Goal: Information Seeking & Learning: Find specific page/section

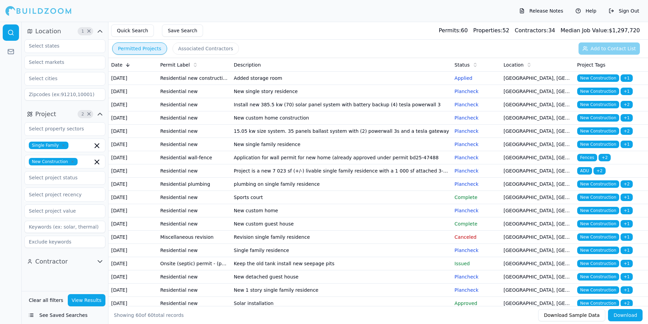
click at [386, 83] on td "Added storage room" at bounding box center [341, 78] width 221 height 13
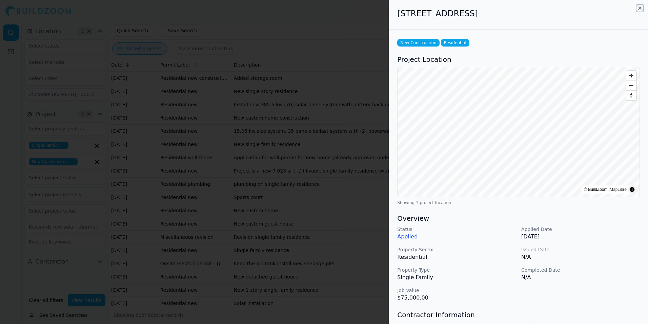
click at [640, 8] on icon "button" at bounding box center [640, 7] width 5 height 5
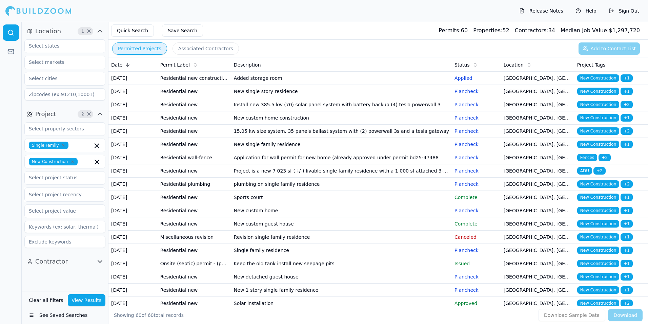
click at [330, 98] on td "New single story residence" at bounding box center [341, 91] width 221 height 13
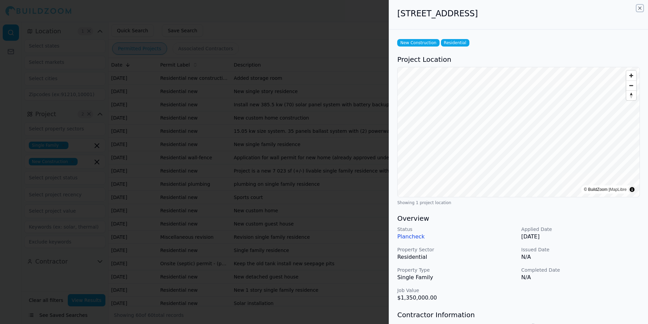
click at [640, 8] on icon "button" at bounding box center [640, 8] width 3 height 3
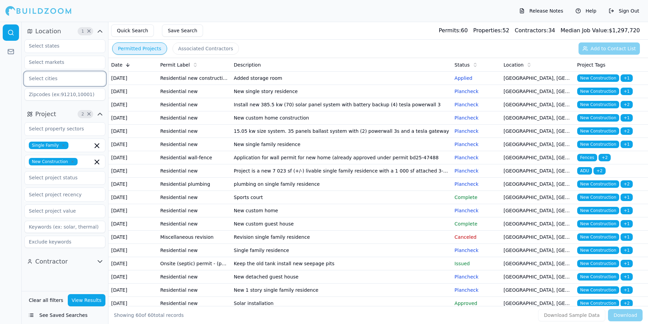
click at [54, 78] on input "text" at bounding box center [61, 78] width 72 height 12
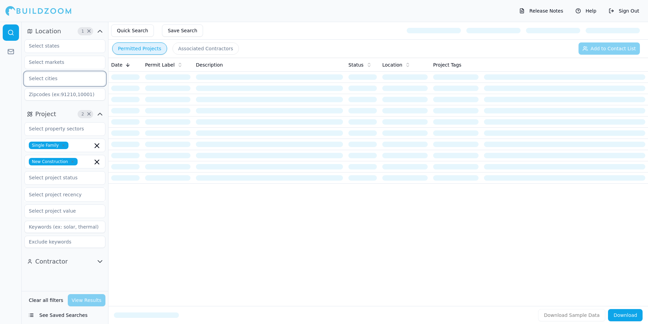
click at [54, 78] on input "text" at bounding box center [61, 78] width 72 height 12
type input "sco"
click at [39, 94] on div "Scottsdale, [GEOGRAPHIC_DATA]" at bounding box center [65, 98] width 78 height 18
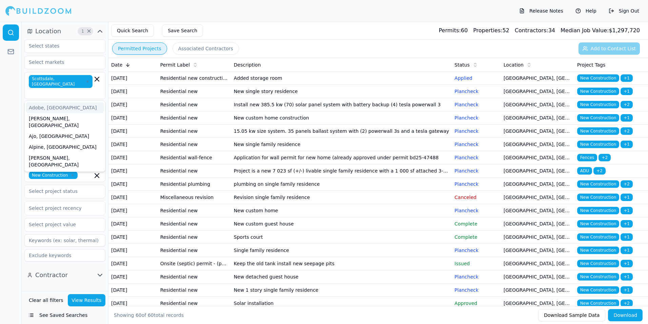
click at [86, 306] on button "View Results" at bounding box center [87, 300] width 38 height 12
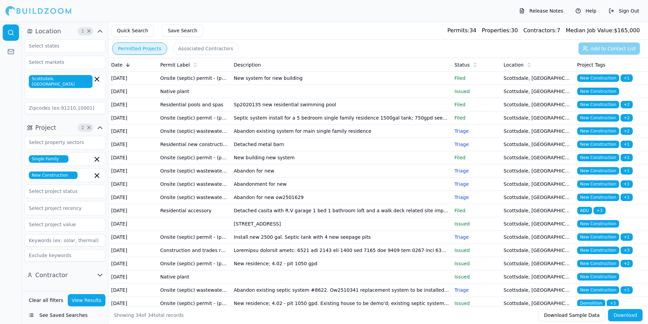
click at [288, 82] on td "New system for new building" at bounding box center [341, 78] width 221 height 13
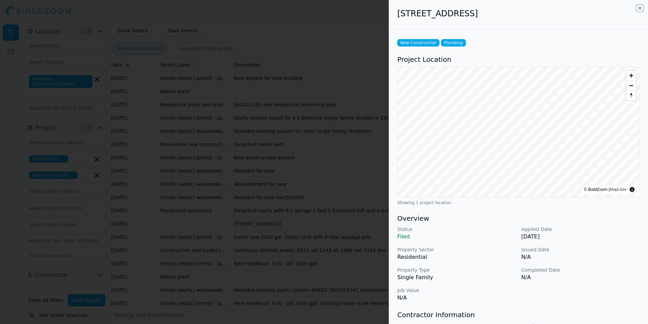
click at [641, 9] on icon "button" at bounding box center [640, 7] width 5 height 5
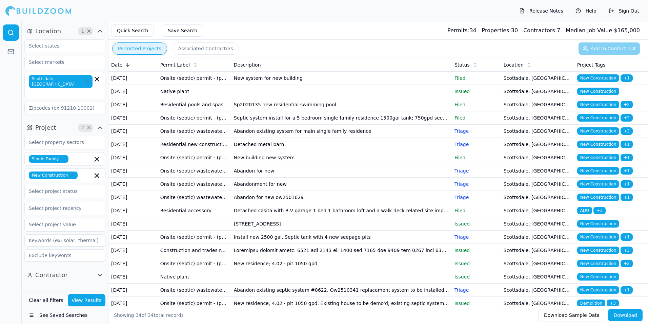
click at [394, 111] on td "Sp2020135 new residential swimming pool" at bounding box center [341, 104] width 221 height 13
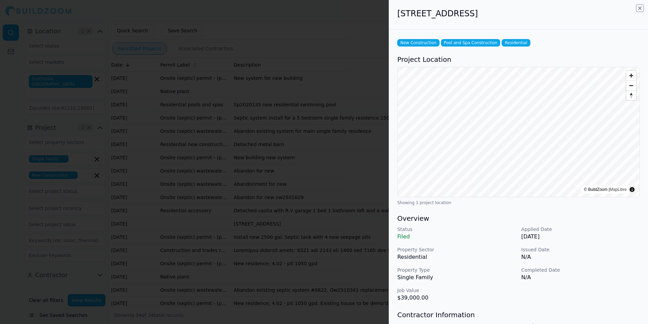
click at [640, 8] on icon "button" at bounding box center [640, 8] width 3 height 3
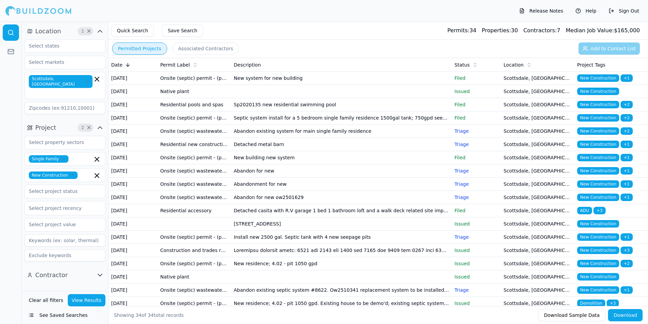
click at [355, 138] on td "Abandon existing system for main single family residence" at bounding box center [341, 130] width 221 height 13
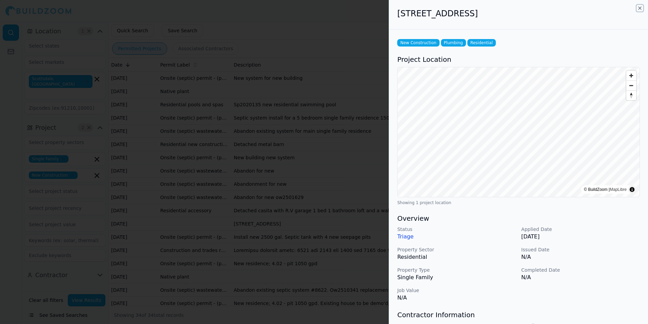
click at [640, 8] on icon "button" at bounding box center [640, 8] width 3 height 3
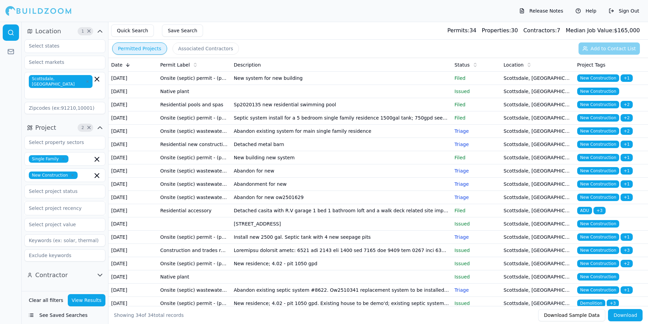
click at [384, 151] on td "Detached metal barn" at bounding box center [341, 144] width 221 height 13
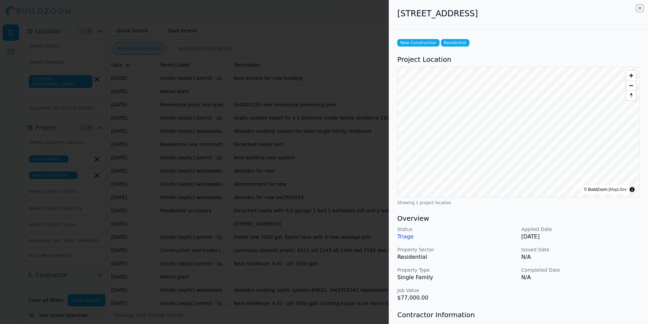
drag, startPoint x: 640, startPoint y: 8, endPoint x: 635, endPoint y: 14, distance: 7.7
click at [640, 8] on icon "button" at bounding box center [640, 7] width 5 height 5
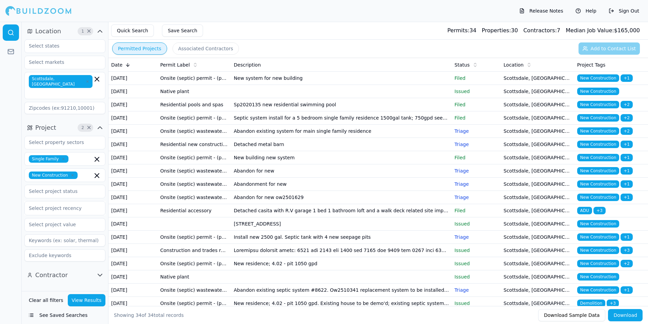
click at [342, 164] on td "New building new system" at bounding box center [341, 157] width 221 height 13
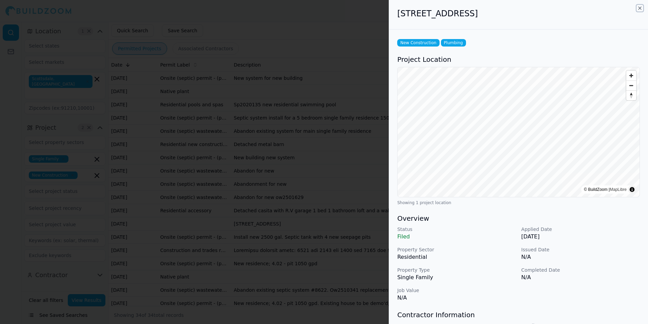
click at [640, 7] on icon "button" at bounding box center [640, 7] width 5 height 5
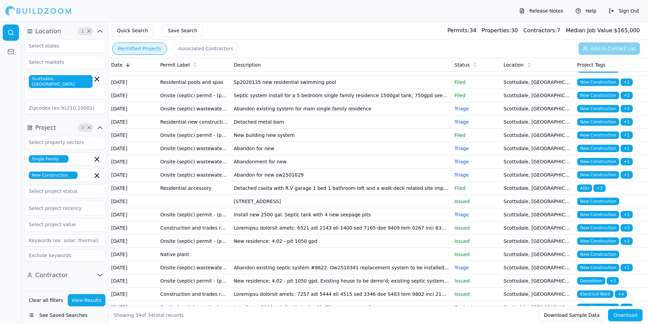
scroll to position [34, 0]
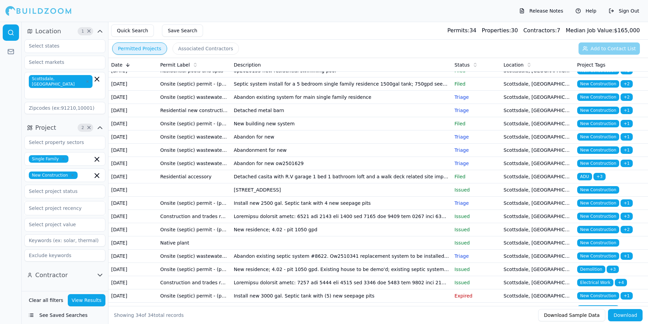
click at [289, 183] on td "Detached casita with R.V garage 1 bed 1 bathroom loft and a walk deck related s…" at bounding box center [341, 176] width 221 height 13
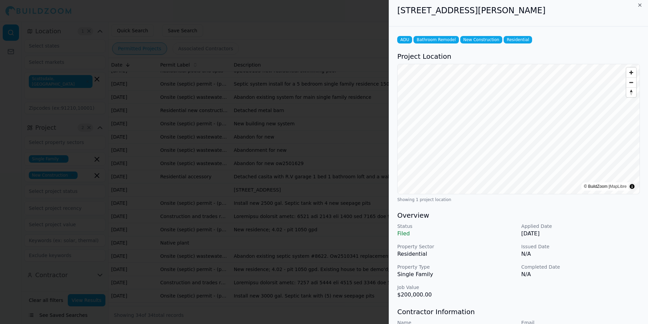
scroll to position [0, 0]
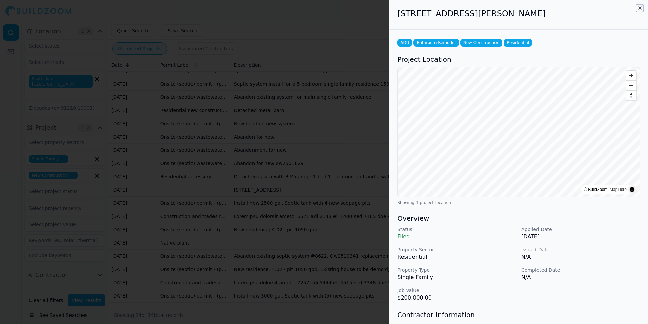
click at [640, 8] on icon "button" at bounding box center [640, 8] width 3 height 3
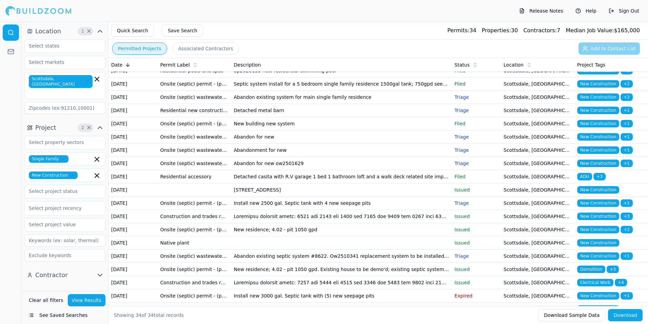
click at [329, 236] on td "New residence; 4.02 - pit 1050 gpd" at bounding box center [341, 229] width 221 height 13
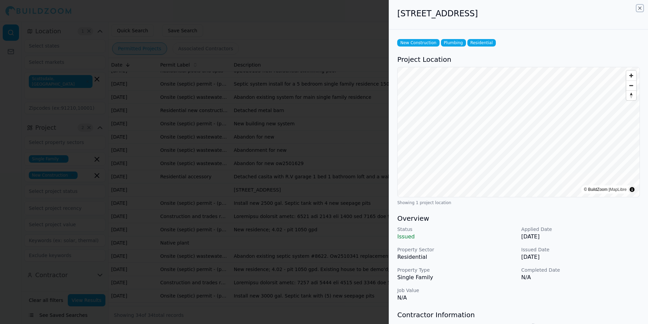
click at [641, 7] on icon "button" at bounding box center [640, 7] width 5 height 5
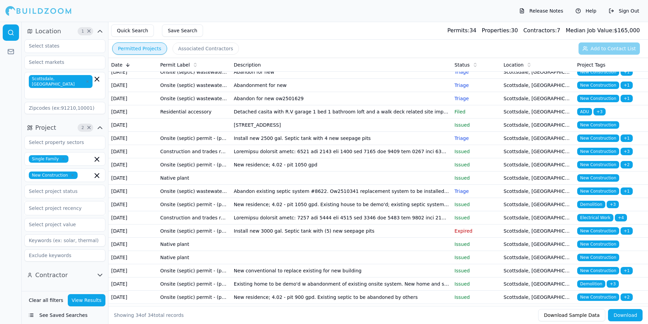
scroll to position [102, 0]
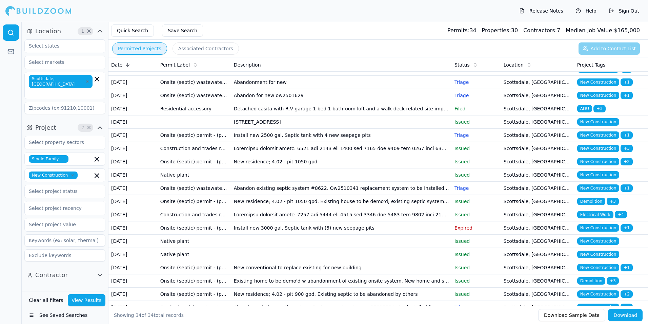
click at [387, 208] on td "New residence; 4.02 - pit 1050 gpd. Existing house to be demo'd; existing septi…" at bounding box center [341, 201] width 221 height 13
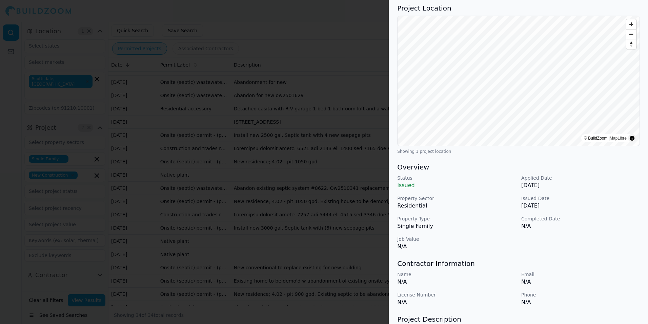
scroll to position [0, 0]
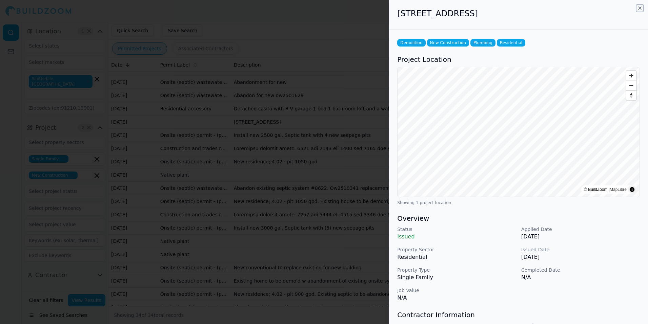
click at [639, 7] on icon "button" at bounding box center [640, 7] width 5 height 5
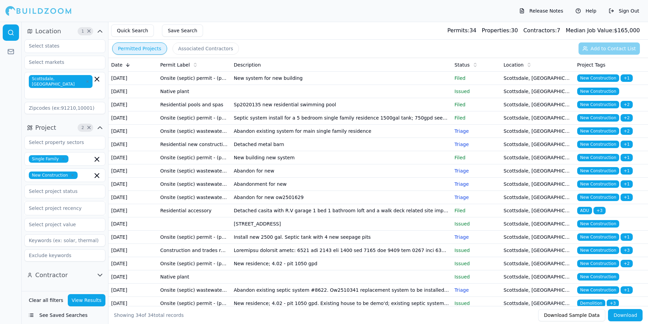
click at [85, 80] on icon "button" at bounding box center [87, 81] width 4 height 4
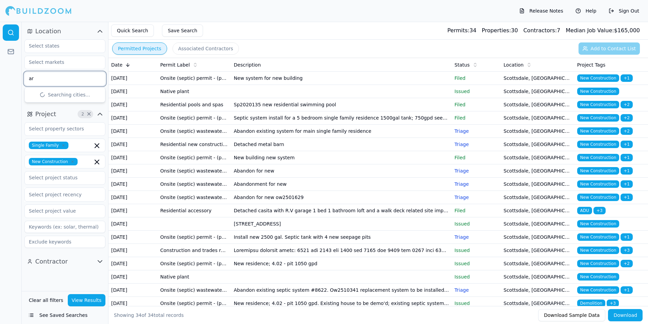
type input "a"
click at [352, 15] on div "Release Notes Help Sign Out" at bounding box center [324, 11] width 648 height 22
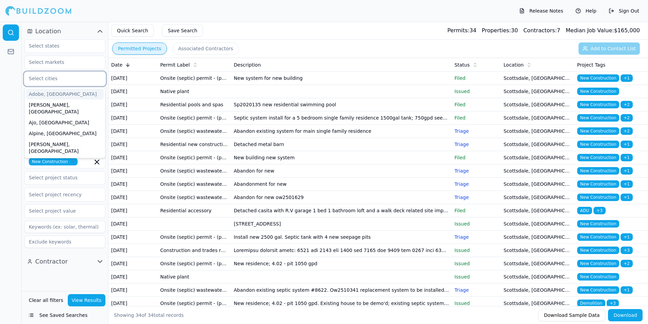
click at [56, 79] on input "text" at bounding box center [61, 78] width 72 height 12
type input "flagstaff"
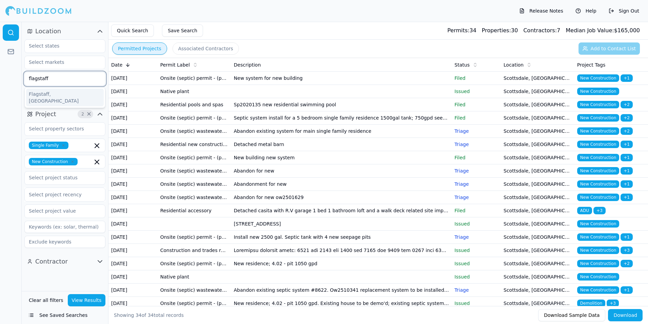
click at [55, 97] on div "Flagstaff, [GEOGRAPHIC_DATA]" at bounding box center [65, 98] width 78 height 18
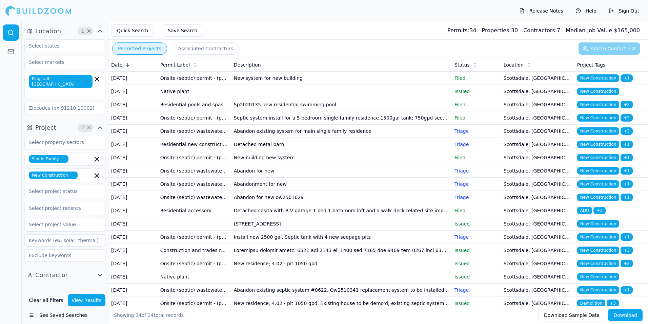
click at [278, 17] on div "Release Notes Help Sign Out" at bounding box center [324, 11] width 648 height 22
click at [88, 299] on button "View Results" at bounding box center [87, 300] width 38 height 12
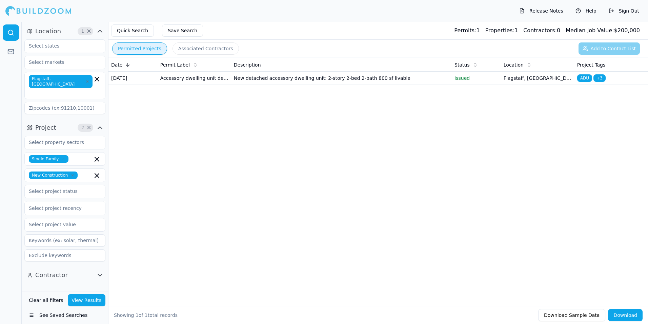
click at [365, 82] on td "New detached accessory dwelling unit: 2-story 2-bed 2-bath 800 sf livable" at bounding box center [341, 78] width 221 height 13
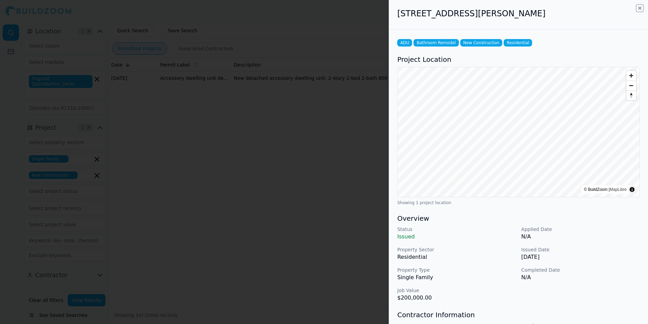
click at [639, 8] on icon "button" at bounding box center [640, 7] width 5 height 5
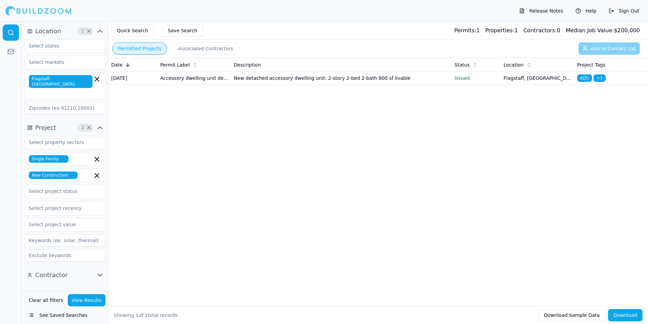
click at [85, 79] on icon "button" at bounding box center [87, 81] width 4 height 4
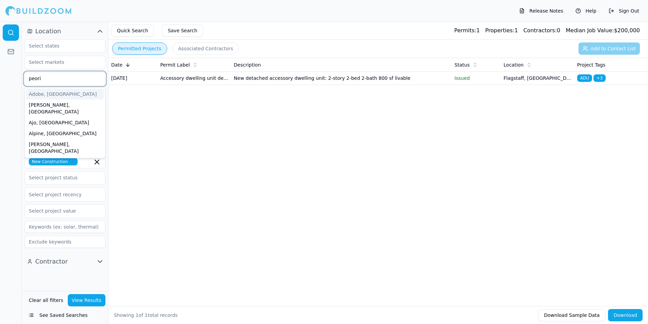
type input "peoria"
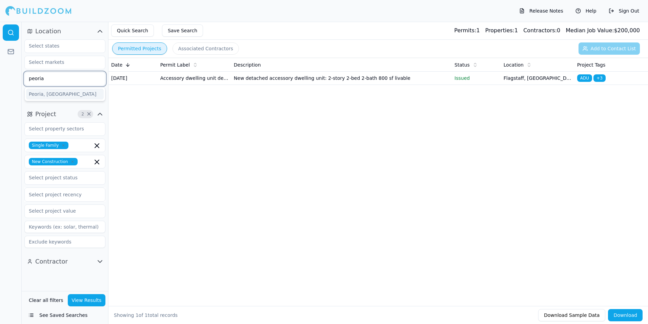
click at [42, 94] on div "Peoria, [GEOGRAPHIC_DATA]" at bounding box center [65, 94] width 78 height 11
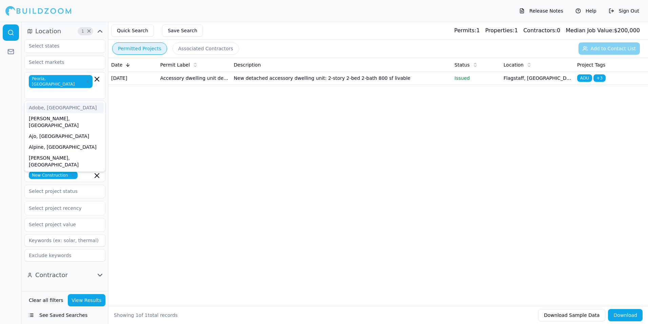
click at [91, 298] on button "View Results" at bounding box center [87, 300] width 38 height 12
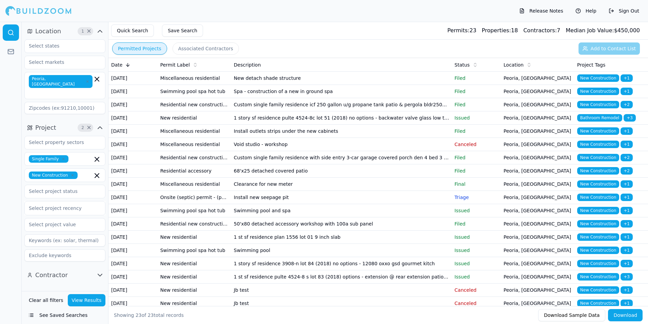
click at [349, 111] on td "Custom single family residence icf 250 gallon u/g propane tank patio & pergola …" at bounding box center [341, 104] width 221 height 13
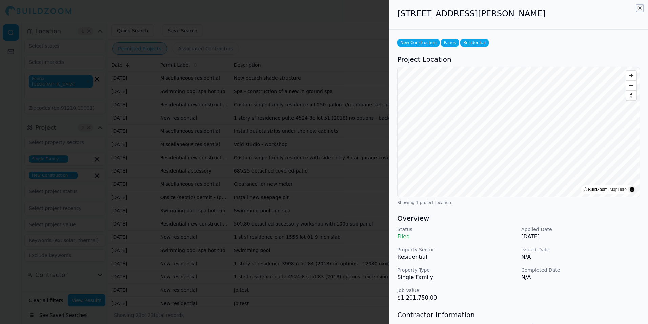
click at [642, 9] on icon "button" at bounding box center [640, 7] width 5 height 5
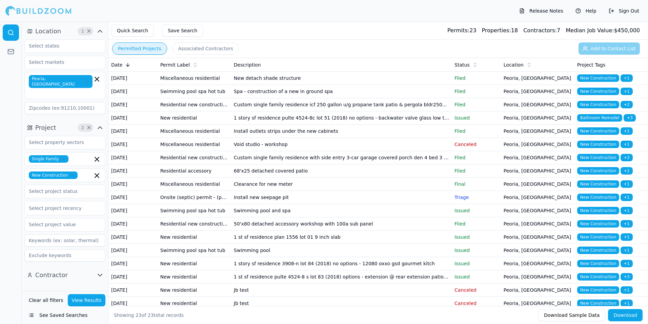
click at [363, 124] on td "1 story sf residence pulte 4524-8c lot 51 (2018) no options - backwater valve g…" at bounding box center [341, 117] width 221 height 13
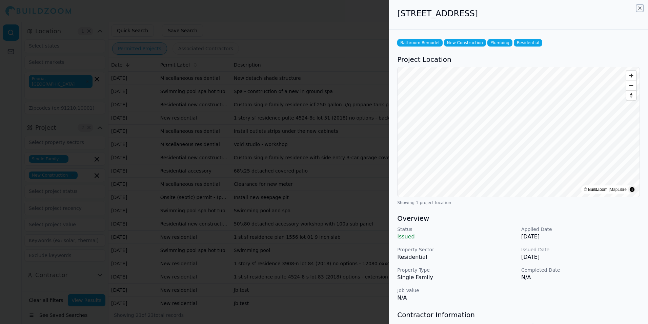
click at [642, 8] on icon "button" at bounding box center [640, 7] width 5 height 5
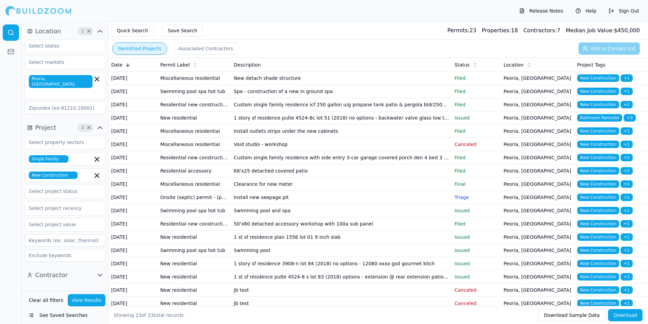
click at [363, 164] on td "Custom single family residence with side entry 3-car garage covered porch den 4…" at bounding box center [341, 157] width 221 height 13
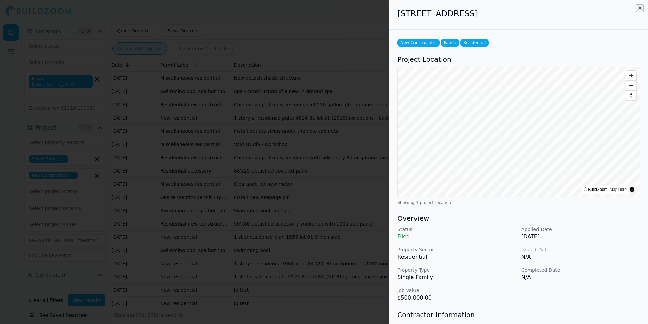
click at [638, 6] on icon "button" at bounding box center [640, 7] width 5 height 5
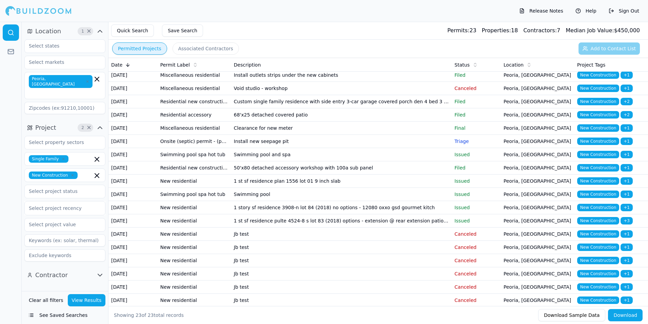
scroll to position [68, 0]
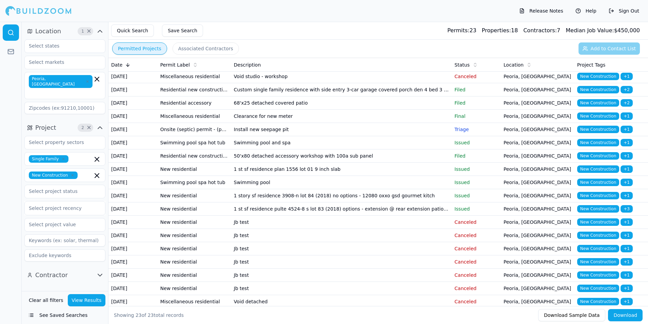
click at [377, 162] on td "50'x80 detached accessory workshop with 100a sub panel" at bounding box center [341, 155] width 221 height 13
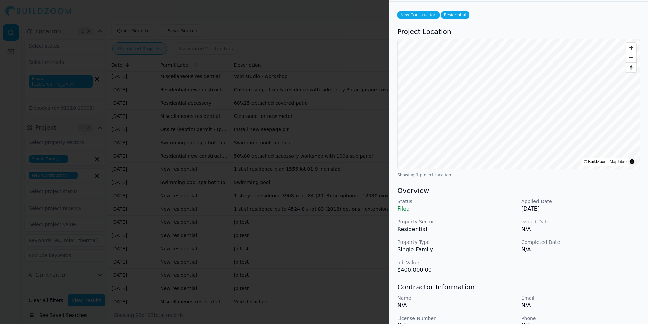
scroll to position [0, 0]
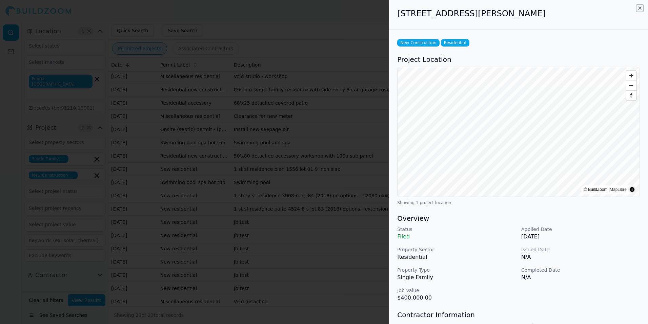
click at [639, 8] on icon "button" at bounding box center [640, 7] width 5 height 5
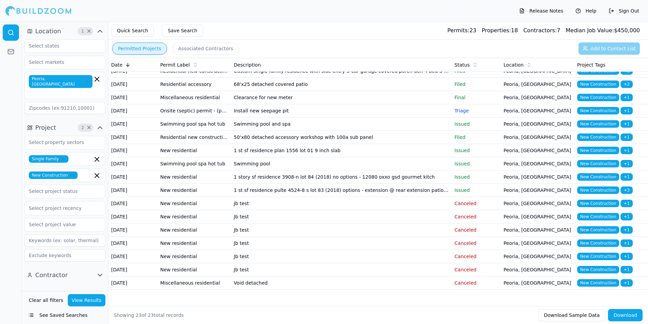
scroll to position [102, 0]
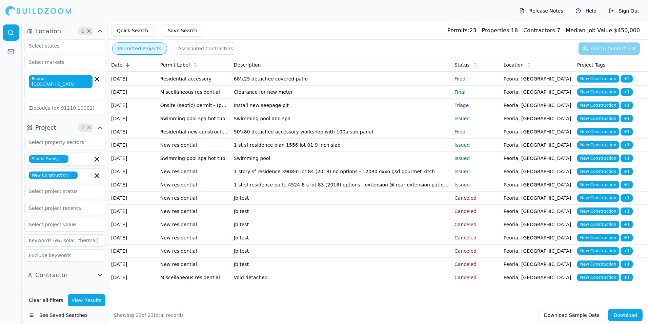
click at [392, 152] on td "1 st sf residence plan 1556 lot 01 9 inch slab" at bounding box center [341, 144] width 221 height 13
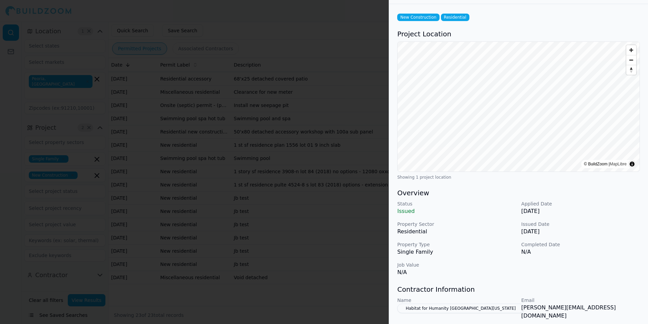
scroll to position [0, 0]
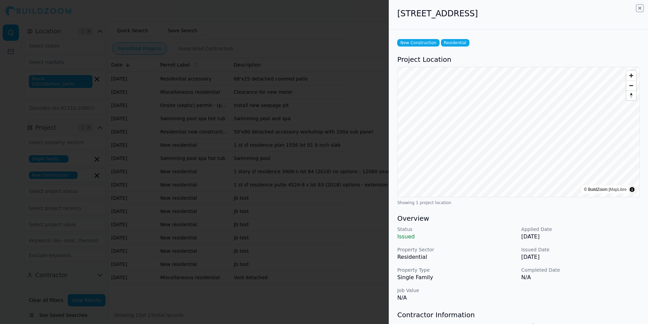
click at [639, 9] on icon "button" at bounding box center [640, 7] width 5 height 5
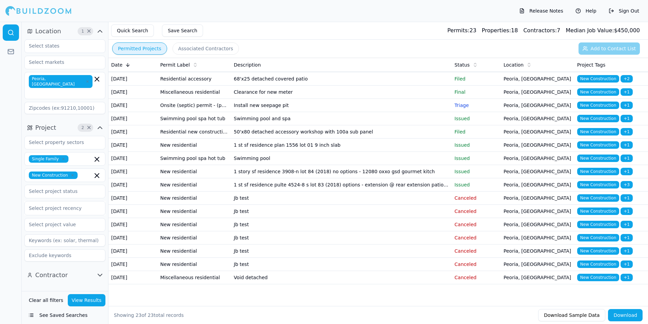
scroll to position [136, 0]
click at [366, 191] on td "1 st sf residence pulte 4524-8 s lot 83 (2018) options - extension @ rear exten…" at bounding box center [341, 184] width 221 height 13
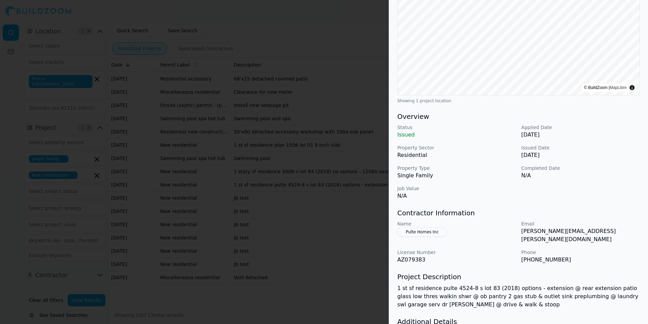
scroll to position [0, 0]
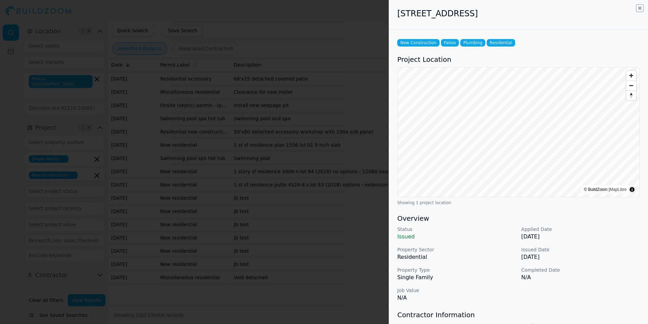
click at [641, 8] on icon "button" at bounding box center [640, 8] width 3 height 3
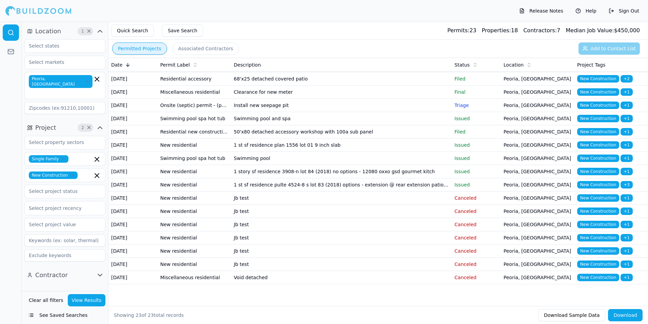
scroll to position [170, 0]
click at [418, 205] on td "Jb test" at bounding box center [341, 197] width 221 height 13
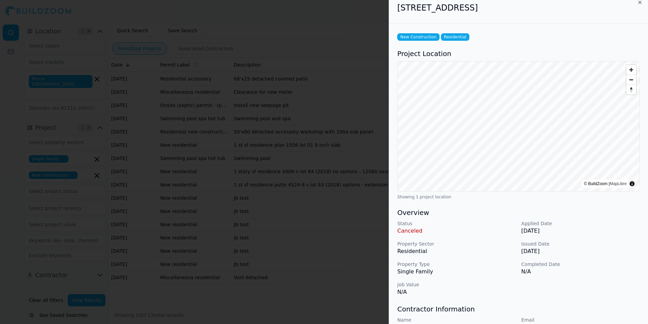
scroll to position [0, 0]
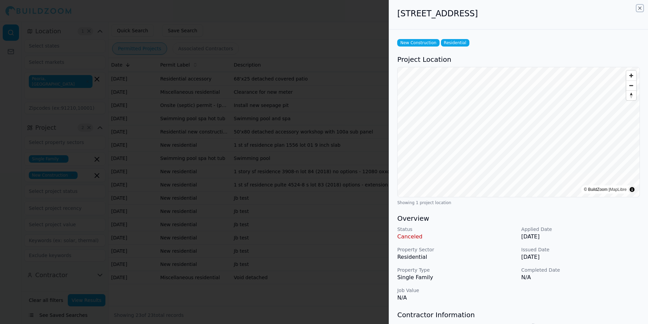
click at [640, 8] on icon "button" at bounding box center [640, 7] width 5 height 5
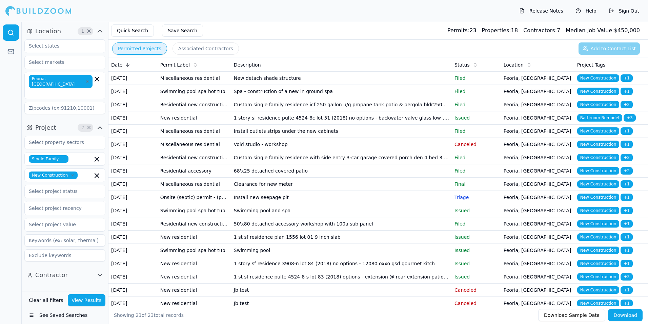
click at [53, 79] on span "Peoria, [GEOGRAPHIC_DATA]" at bounding box center [61, 81] width 64 height 13
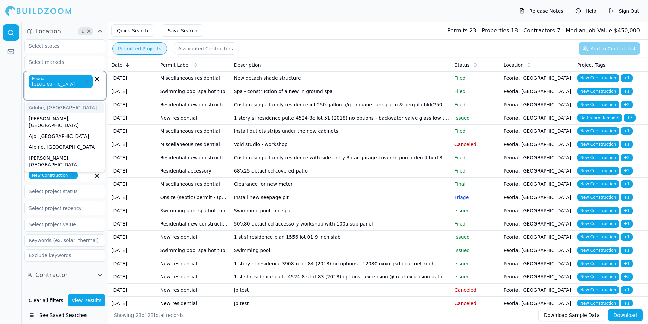
click at [85, 79] on icon "button" at bounding box center [87, 81] width 4 height 4
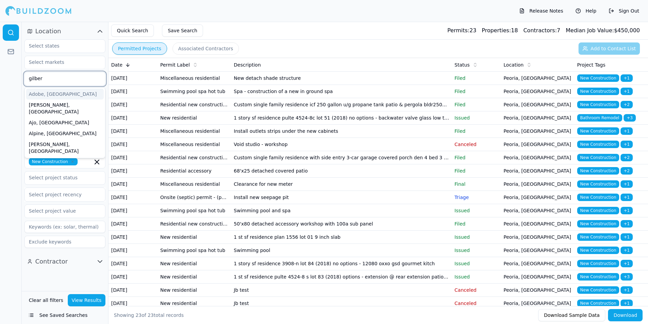
type input "[PERSON_NAME]"
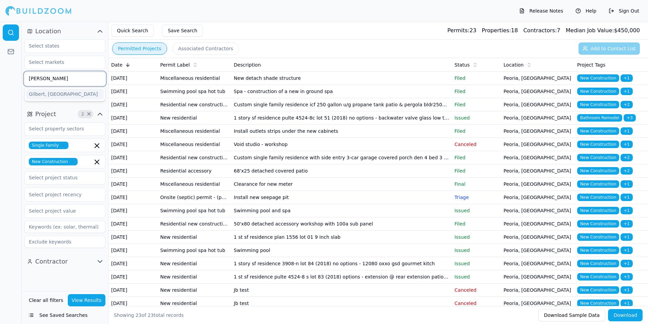
click at [53, 94] on div "Gilbert, [GEOGRAPHIC_DATA]" at bounding box center [65, 94] width 78 height 11
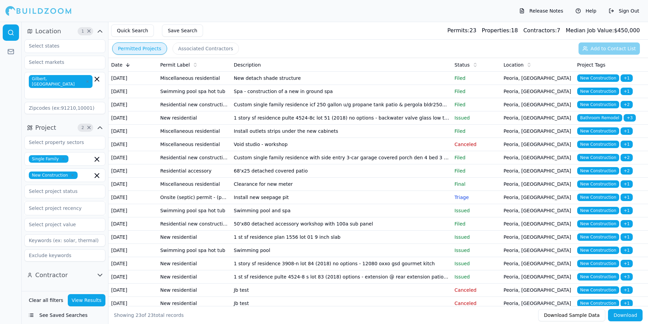
click at [89, 299] on button "View Results" at bounding box center [87, 300] width 38 height 12
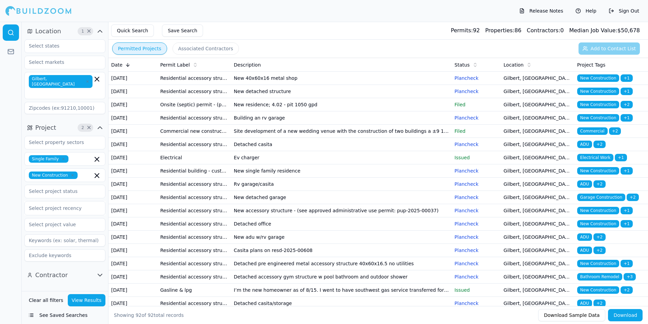
click at [299, 84] on td "New 40x60x16 metal shop" at bounding box center [341, 78] width 221 height 13
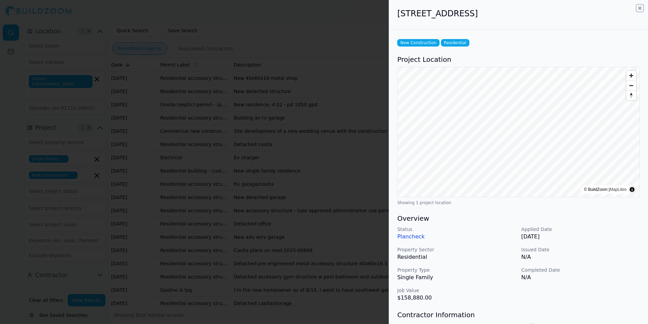
click at [641, 7] on icon "button" at bounding box center [640, 7] width 5 height 5
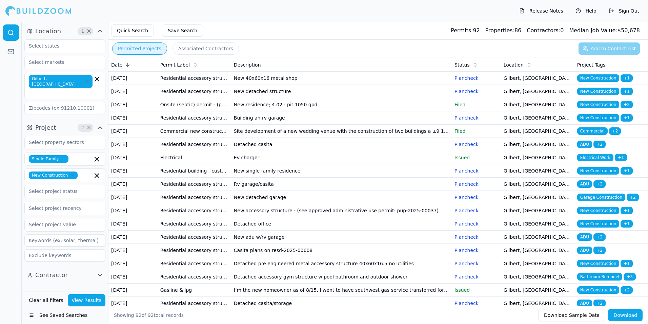
click at [394, 98] on td "New detached structure" at bounding box center [341, 91] width 221 height 13
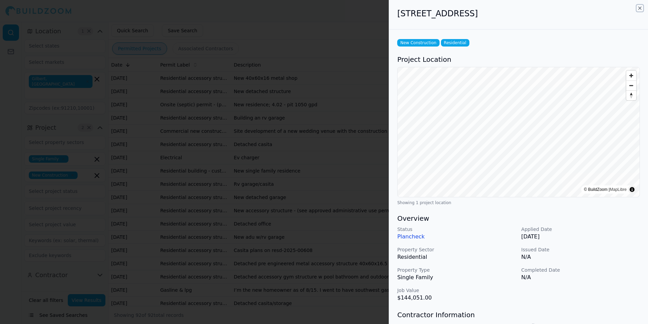
click at [641, 8] on icon "button" at bounding box center [640, 7] width 5 height 5
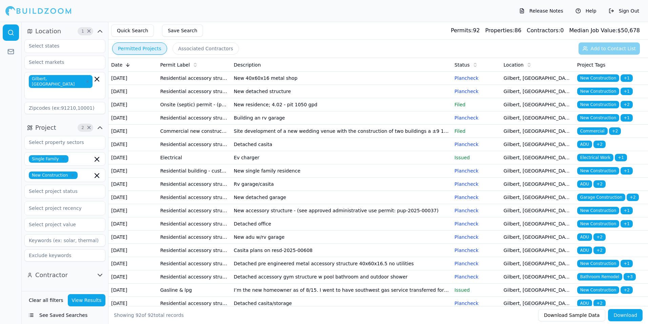
click at [342, 111] on td "New residence; 4.02 - pit 1050 gpd" at bounding box center [341, 104] width 221 height 13
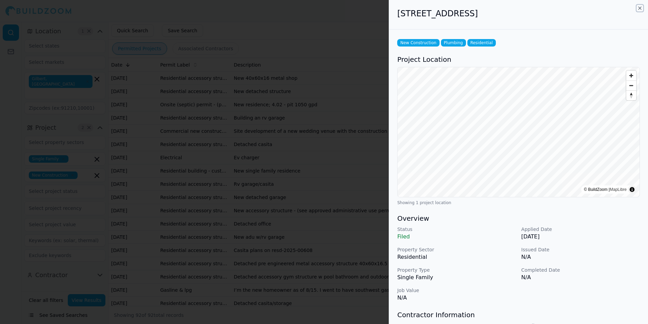
click at [639, 7] on icon "button" at bounding box center [640, 7] width 5 height 5
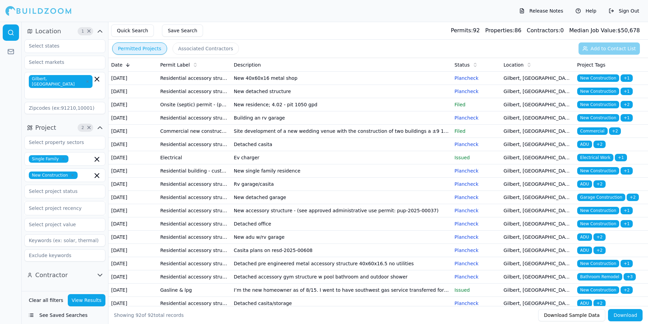
click at [378, 124] on td "Building an rv garage" at bounding box center [341, 117] width 221 height 13
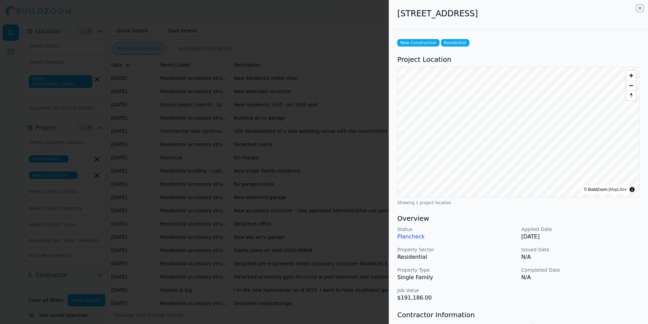
click at [640, 7] on icon "button" at bounding box center [640, 7] width 5 height 5
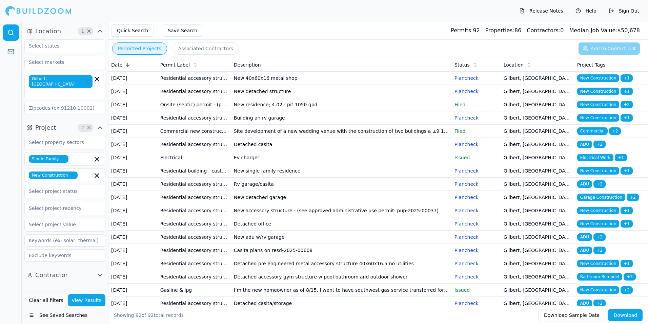
click at [364, 138] on td "Site development of a new wedding venue with the construction of two buildings …" at bounding box center [341, 130] width 221 height 13
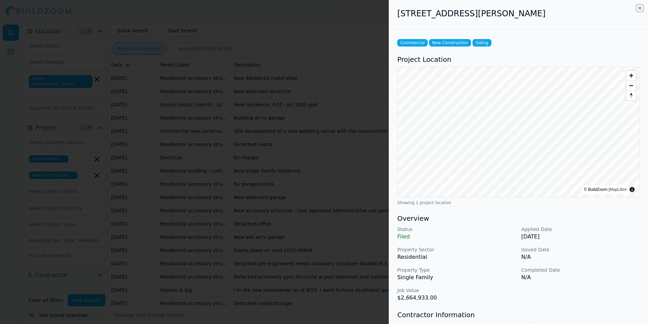
click at [641, 7] on icon "button" at bounding box center [640, 7] width 5 height 5
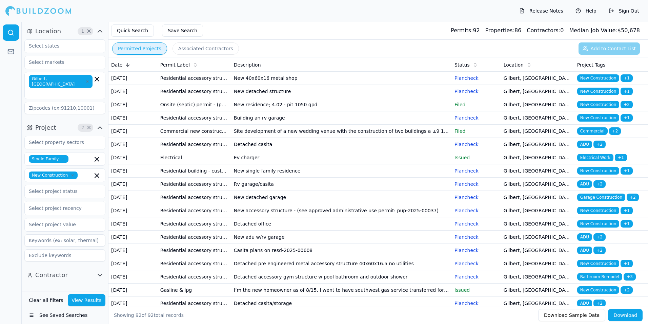
click at [361, 138] on td "Site development of a new wedding venue with the construction of two buildings …" at bounding box center [341, 130] width 221 height 13
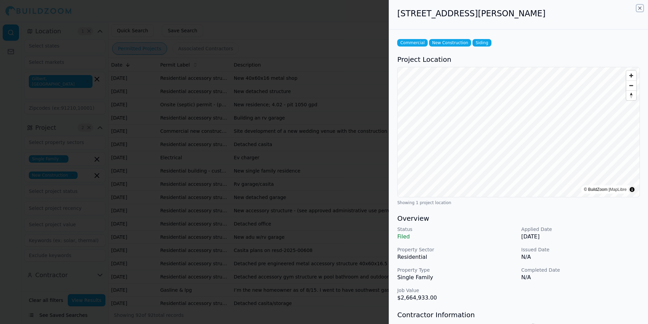
click at [642, 7] on icon "button" at bounding box center [640, 8] width 3 height 3
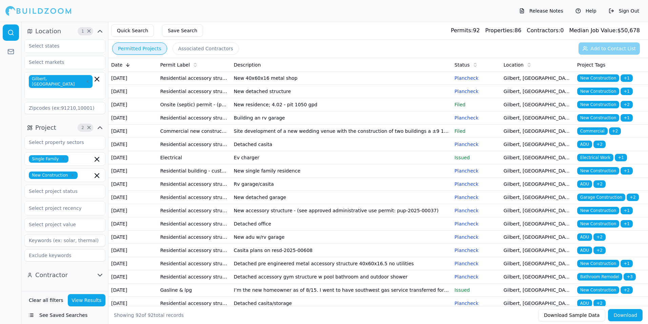
click at [383, 151] on td "Detached casita" at bounding box center [341, 144] width 221 height 13
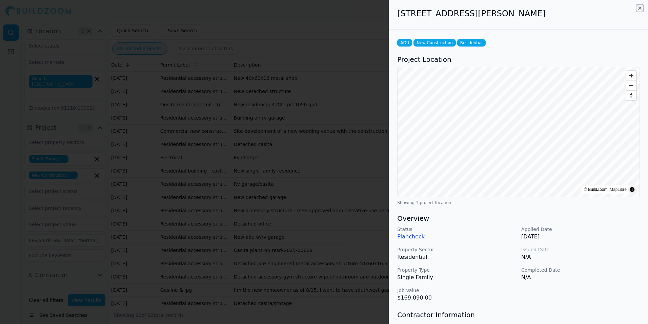
click at [640, 6] on icon "button" at bounding box center [640, 7] width 5 height 5
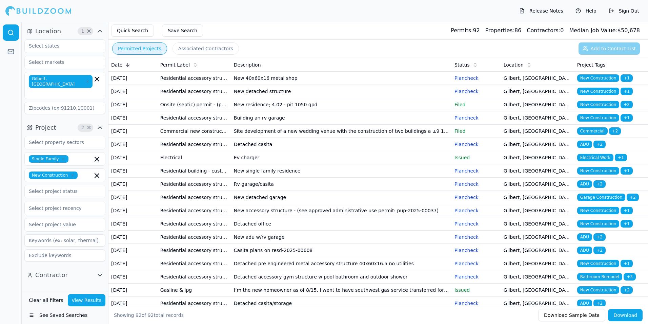
click at [364, 164] on td "Ev charger" at bounding box center [341, 157] width 221 height 13
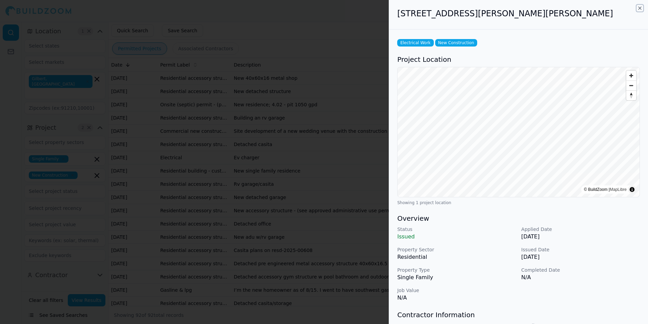
click at [643, 7] on icon "button" at bounding box center [640, 7] width 5 height 5
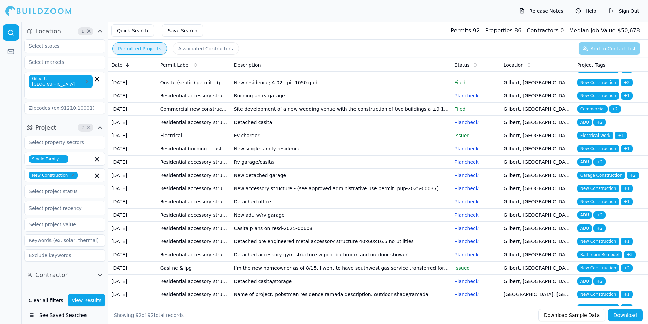
scroll to position [34, 0]
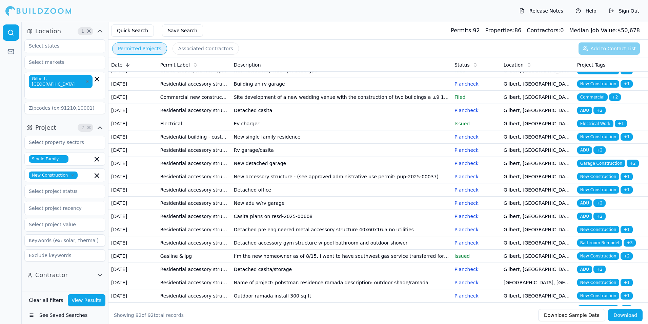
click at [353, 143] on td "New single family residence" at bounding box center [341, 136] width 221 height 13
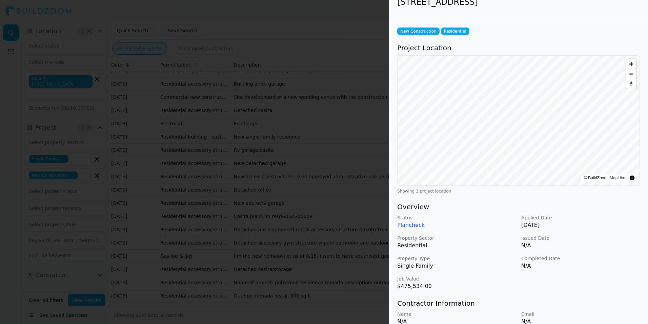
scroll to position [0, 0]
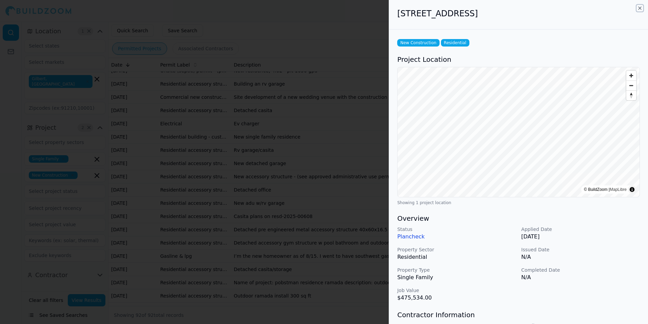
click at [640, 8] on icon "button" at bounding box center [640, 8] width 3 height 3
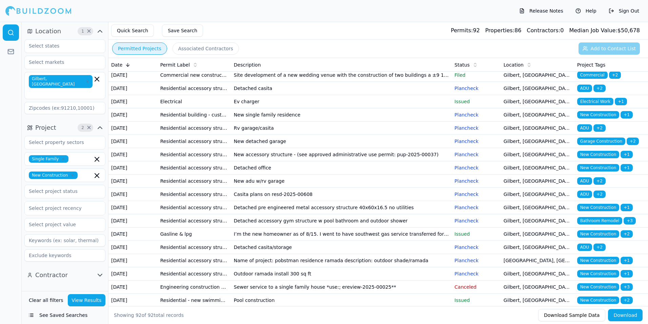
scroll to position [68, 0]
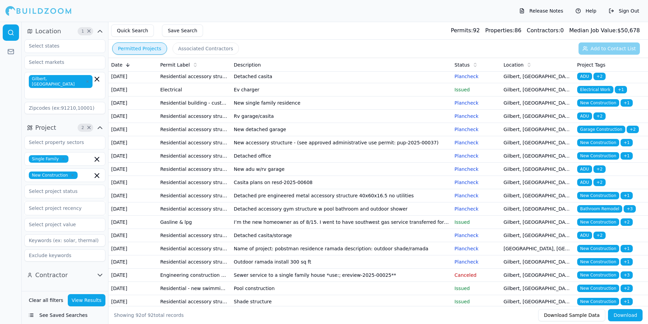
click at [354, 136] on td "New detached garage" at bounding box center [341, 129] width 221 height 13
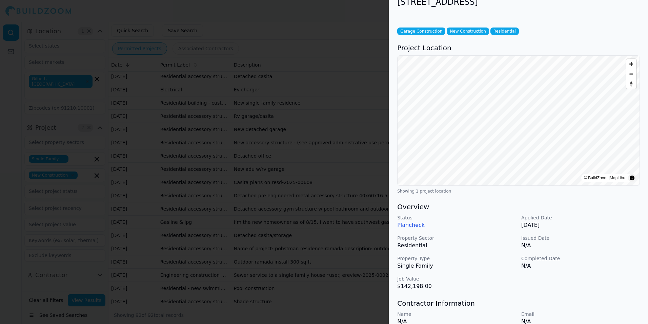
scroll to position [0, 0]
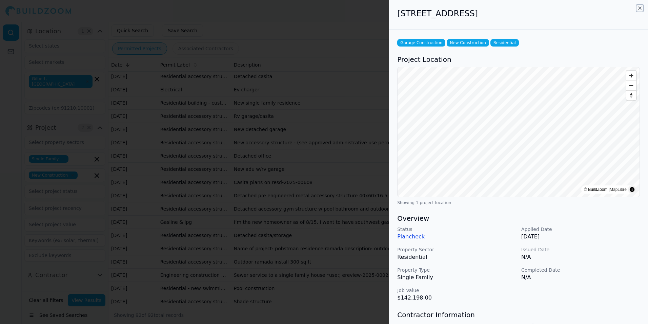
click at [639, 8] on icon "button" at bounding box center [640, 7] width 5 height 5
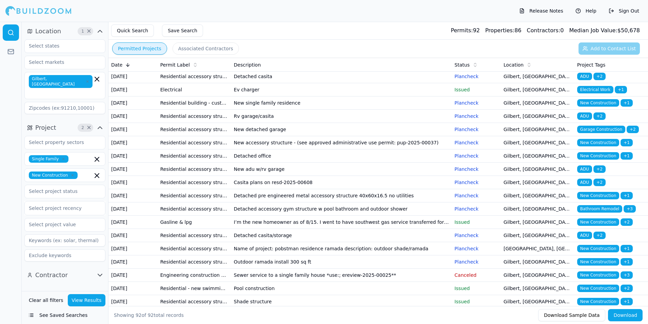
click at [367, 162] on td "Detached office" at bounding box center [341, 155] width 221 height 13
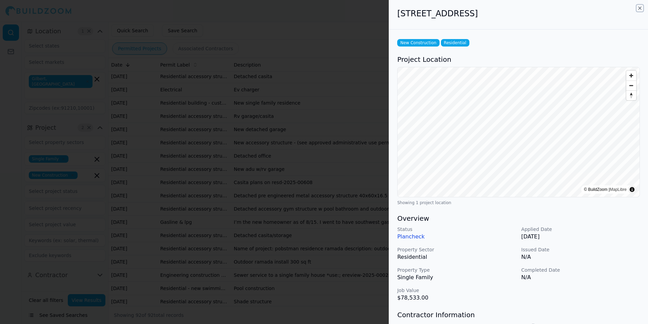
click at [641, 8] on icon "button" at bounding box center [640, 7] width 5 height 5
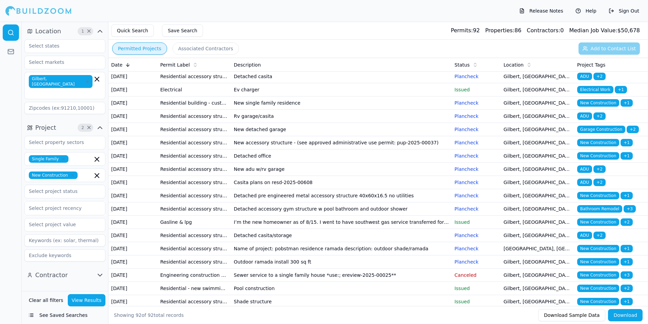
scroll to position [102, 0]
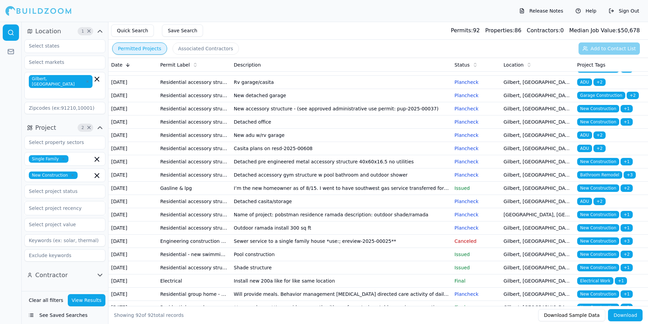
click at [366, 142] on td "New adu w/rv garage" at bounding box center [341, 135] width 221 height 13
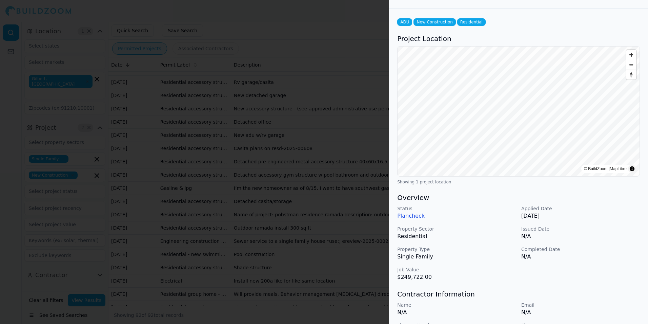
scroll to position [0, 0]
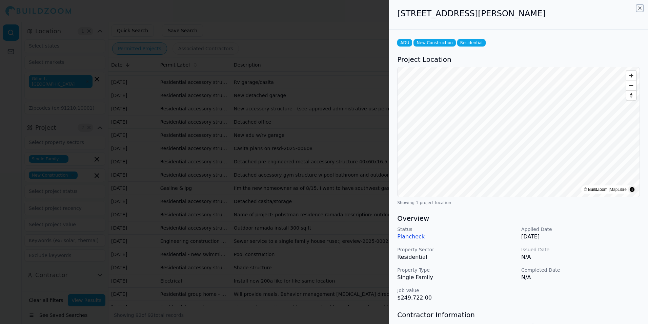
click at [640, 6] on icon "button" at bounding box center [640, 7] width 5 height 5
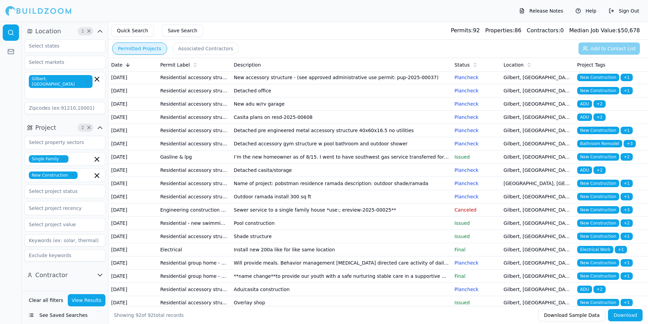
scroll to position [136, 0]
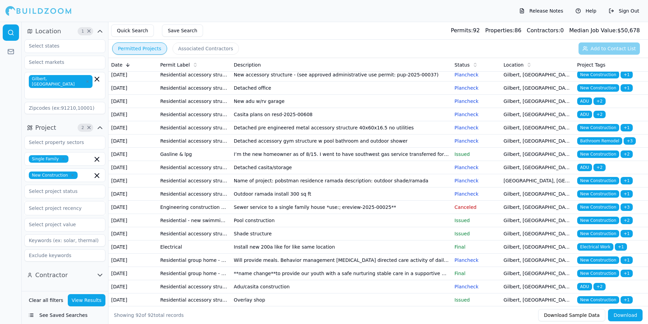
click at [428, 121] on td "Casita plans on resd-2025-00608" at bounding box center [341, 114] width 221 height 13
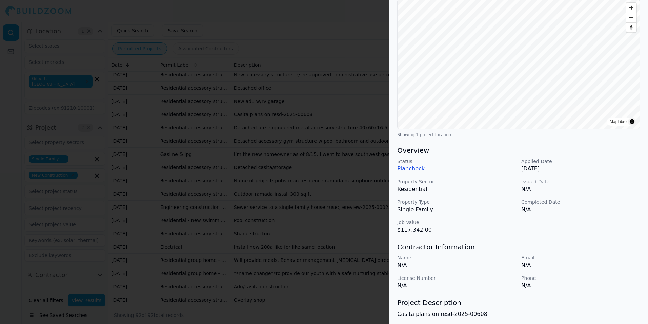
scroll to position [0, 0]
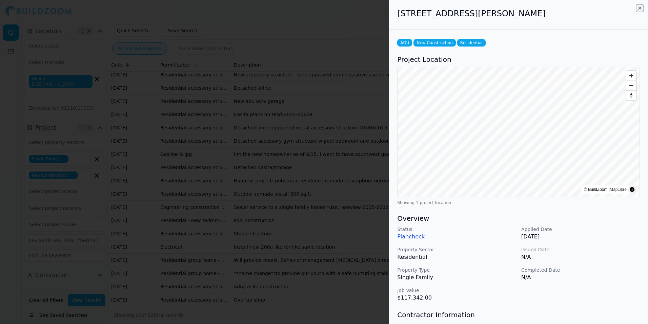
click at [640, 9] on icon "button" at bounding box center [640, 7] width 5 height 5
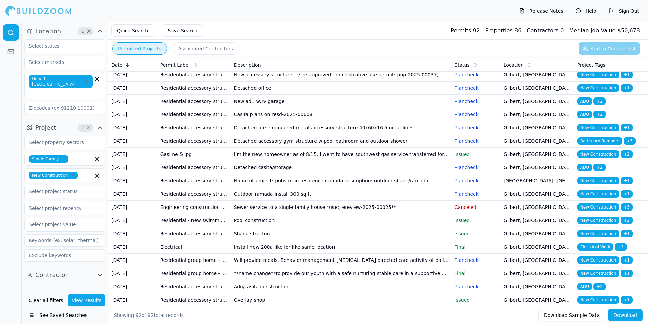
click at [376, 134] on td "Detached pre engineered metal accessory structure 40x60x16.5 no utilities" at bounding box center [341, 127] width 221 height 13
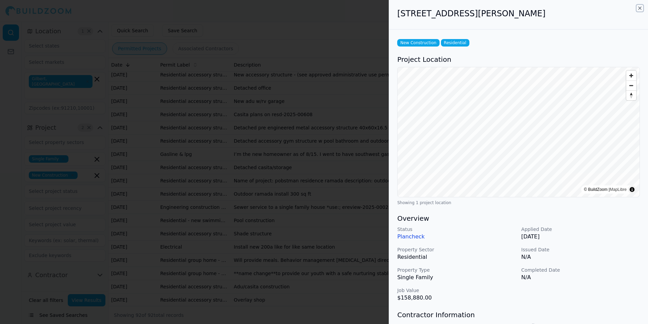
click at [641, 6] on icon "button" at bounding box center [640, 7] width 5 height 5
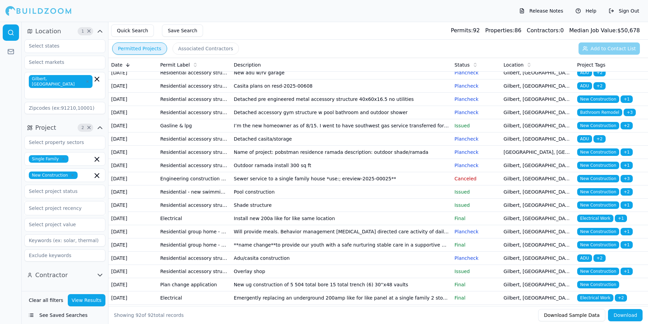
scroll to position [170, 0]
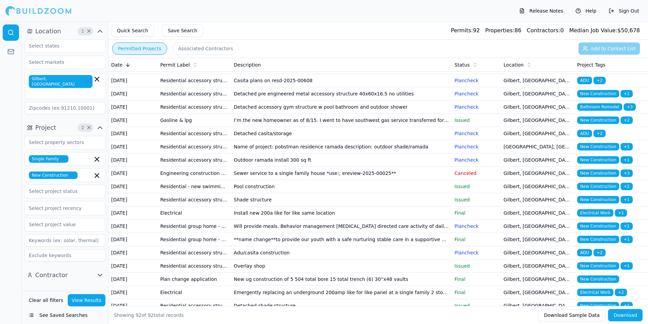
click at [400, 127] on td "I’m the new homeowner as of 8/15. I went to have southwest gas service transfer…" at bounding box center [341, 120] width 221 height 13
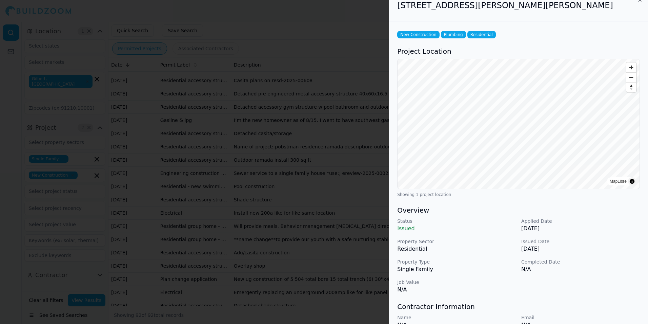
scroll to position [0, 0]
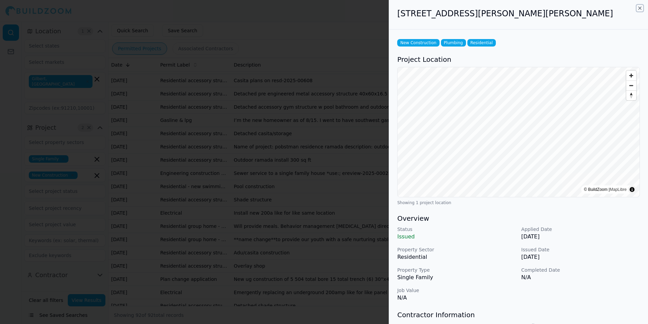
click at [640, 8] on icon "button" at bounding box center [640, 7] width 5 height 5
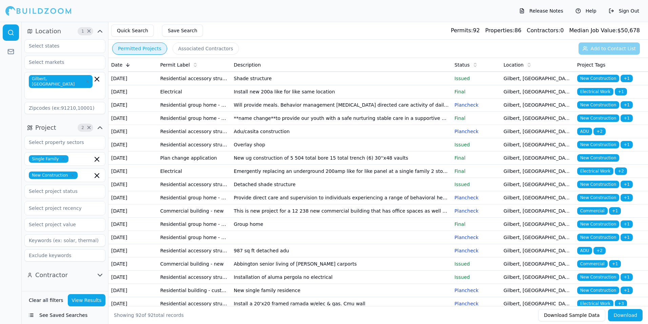
scroll to position [305, 0]
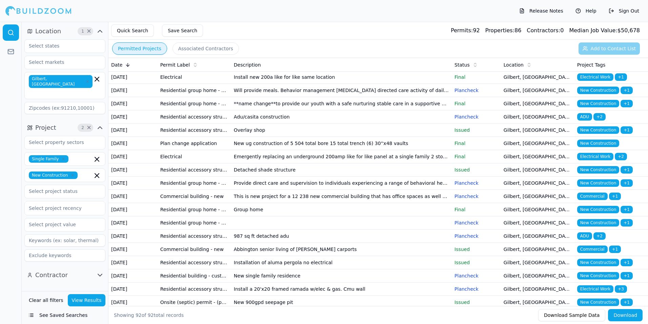
click at [401, 123] on td "Adu/casita construction" at bounding box center [341, 116] width 221 height 13
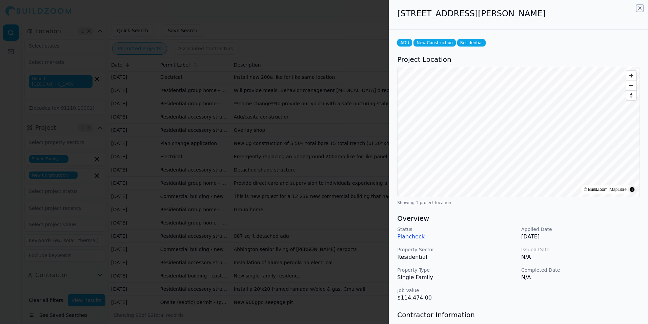
click at [642, 9] on icon "button" at bounding box center [640, 7] width 5 height 5
